Goal: Information Seeking & Learning: Understand process/instructions

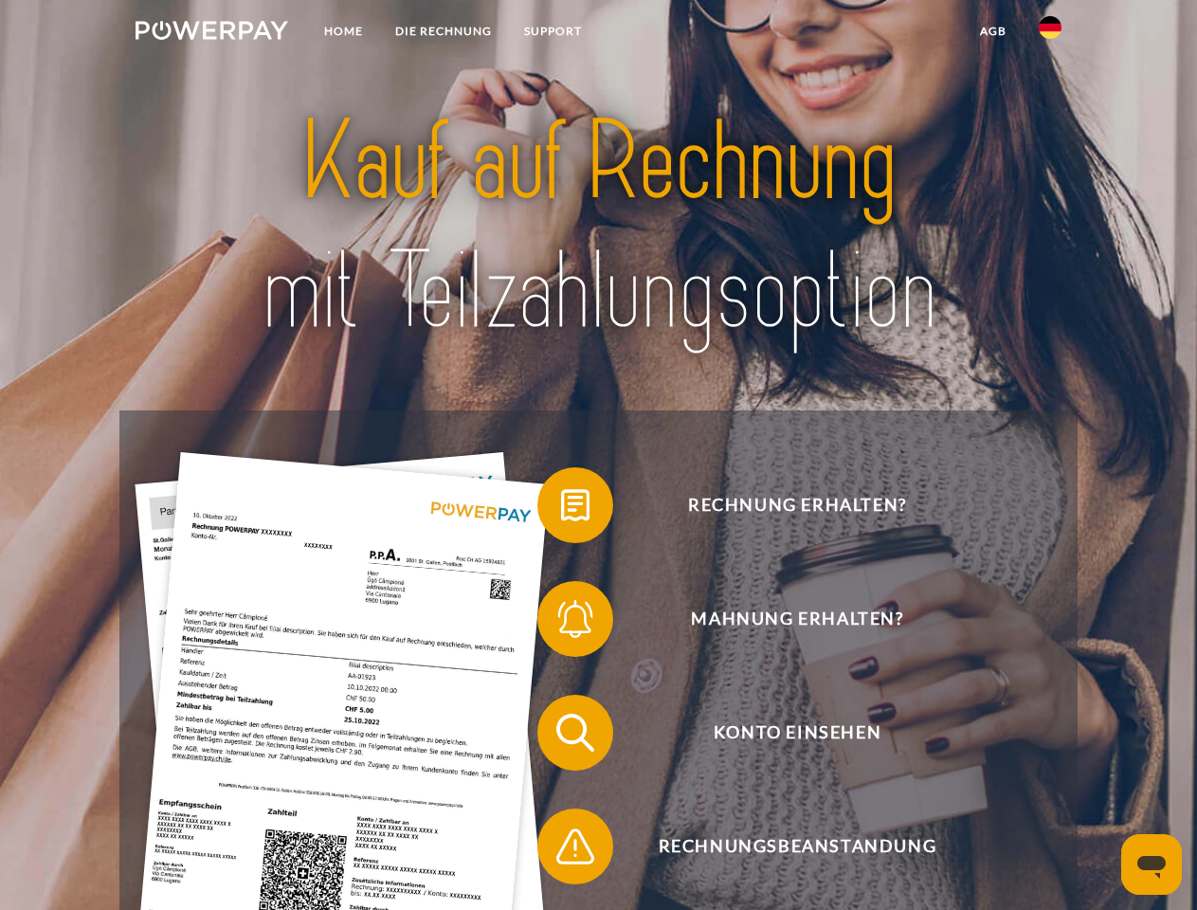
click at [211, 33] on img at bounding box center [211, 30] width 153 height 19
click at [1050, 33] on img at bounding box center [1049, 27] width 23 height 23
click at [992, 31] on link "agb" at bounding box center [993, 31] width 59 height 34
click at [561, 509] on span at bounding box center [546, 505] width 95 height 95
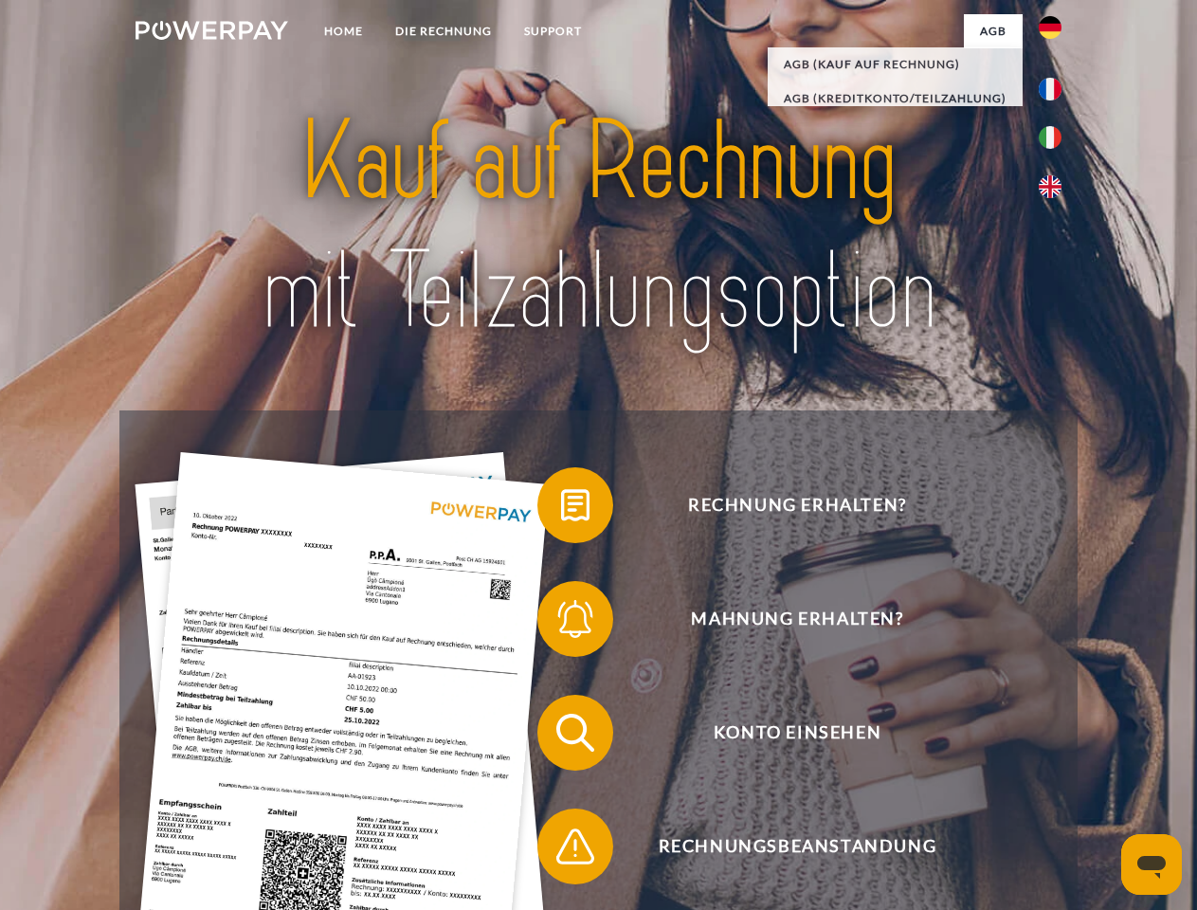
click at [561, 622] on div "Rechnung erhalten? Mahnung erhalten? Konto einsehen" at bounding box center [597, 789] width 957 height 758
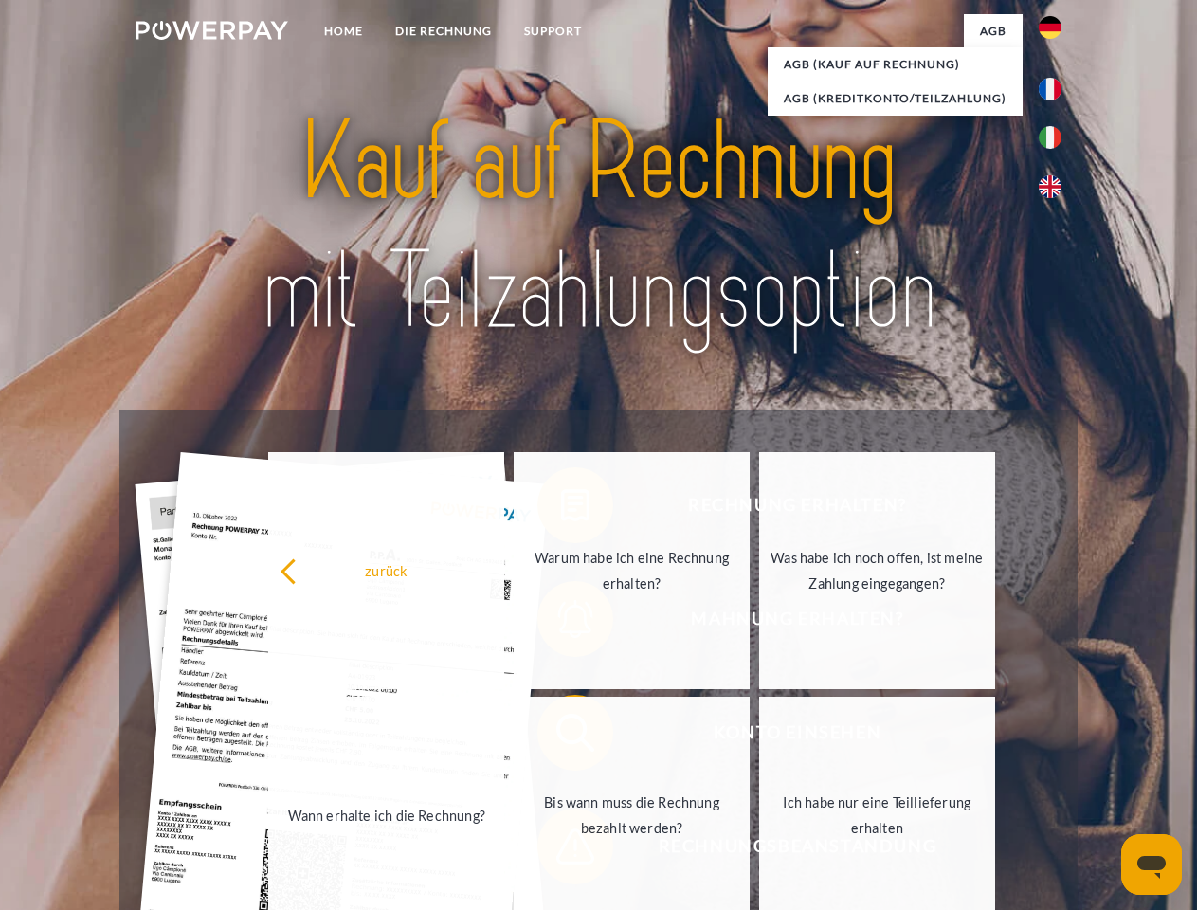
click at [561, 736] on link "Bis wann muss die Rechnung bezahlt werden?" at bounding box center [632, 814] width 236 height 237
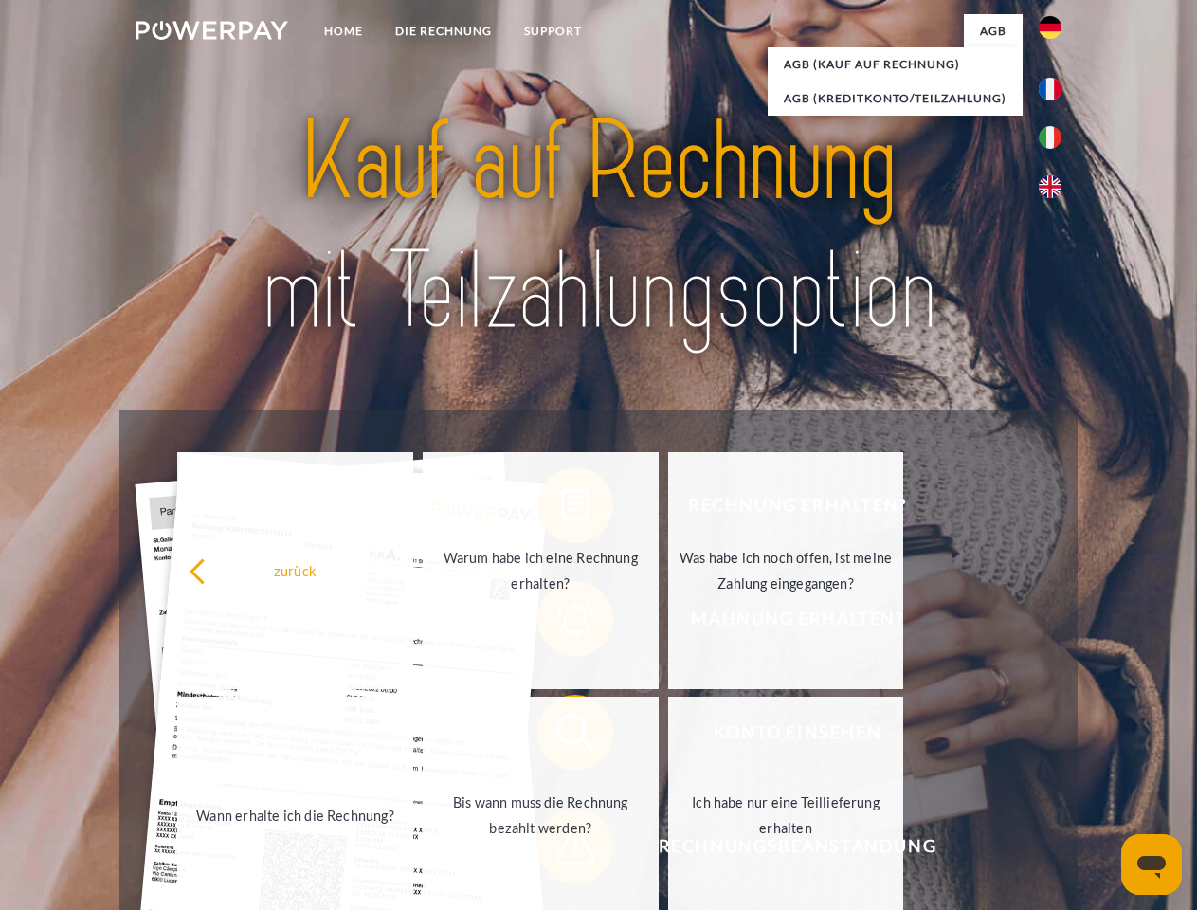
click at [561, 850] on span at bounding box center [546, 846] width 95 height 95
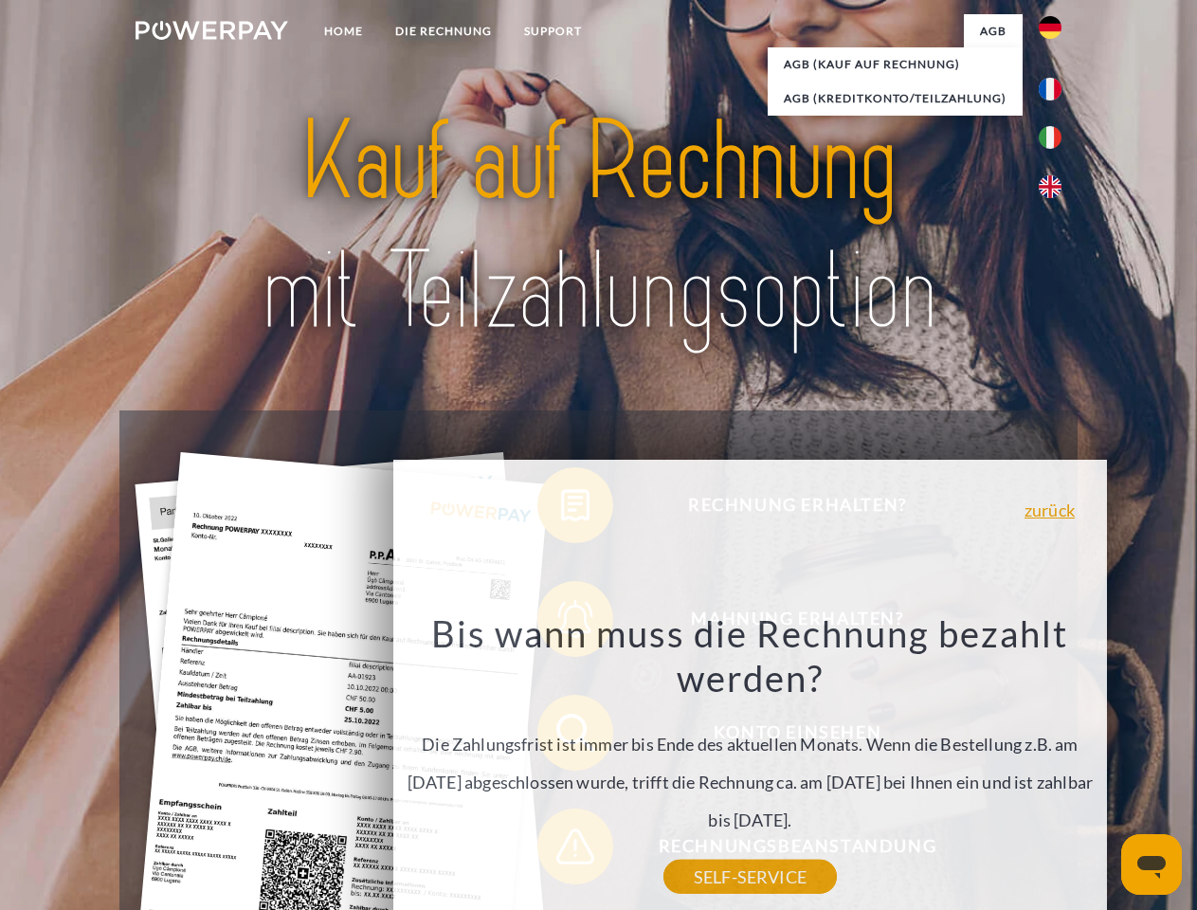
click at [1151, 864] on icon "Messaging-Fenster öffnen" at bounding box center [1151, 867] width 28 height 23
